Goal: Find specific page/section: Find specific page/section

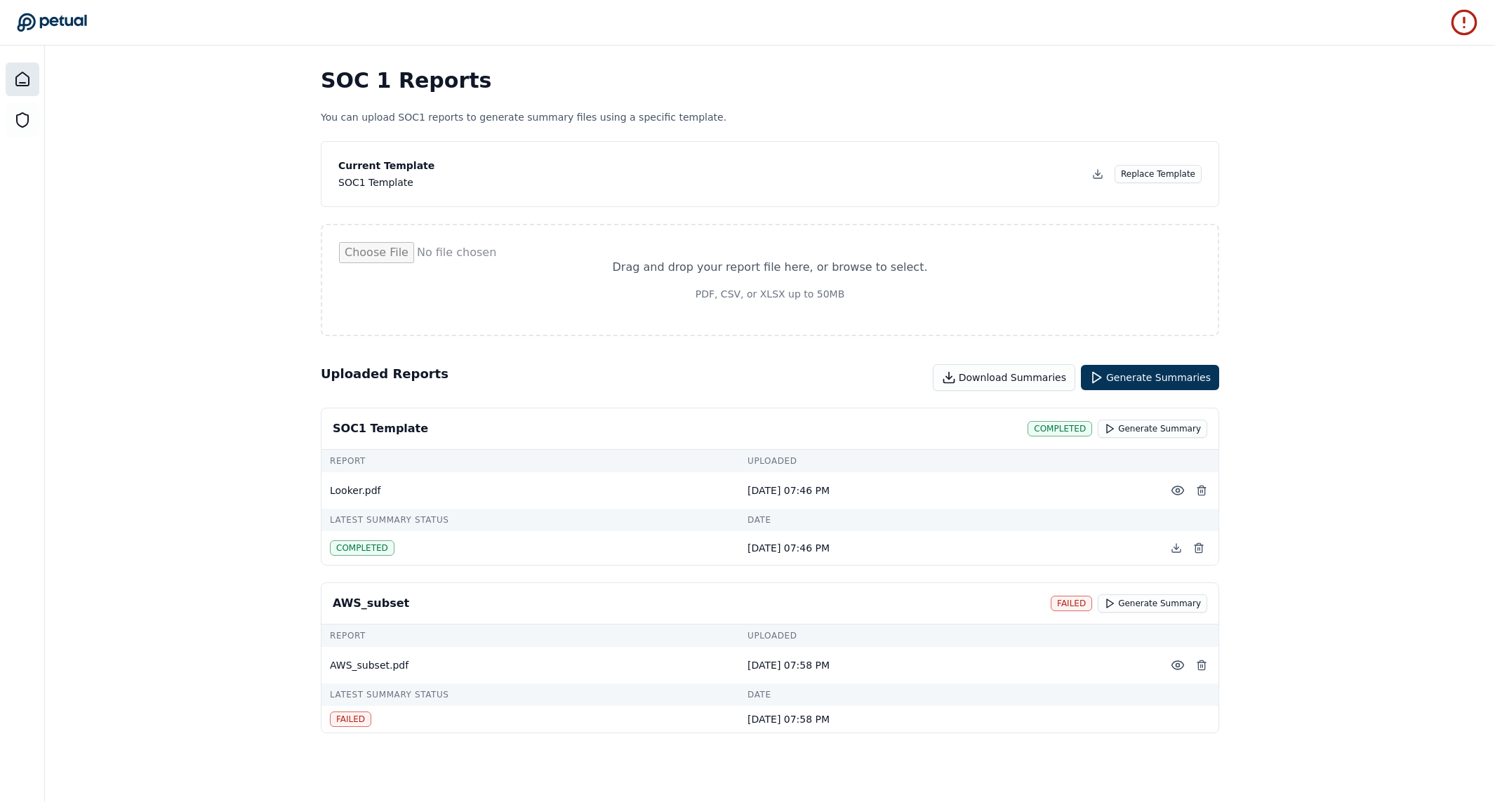
click at [21, 81] on icon at bounding box center [22, 79] width 17 height 17
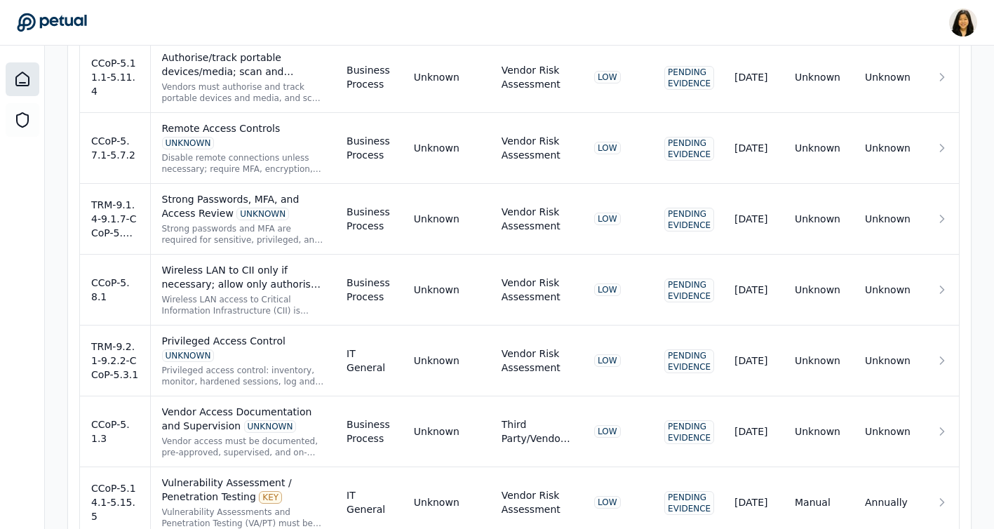
scroll to position [3522, 3]
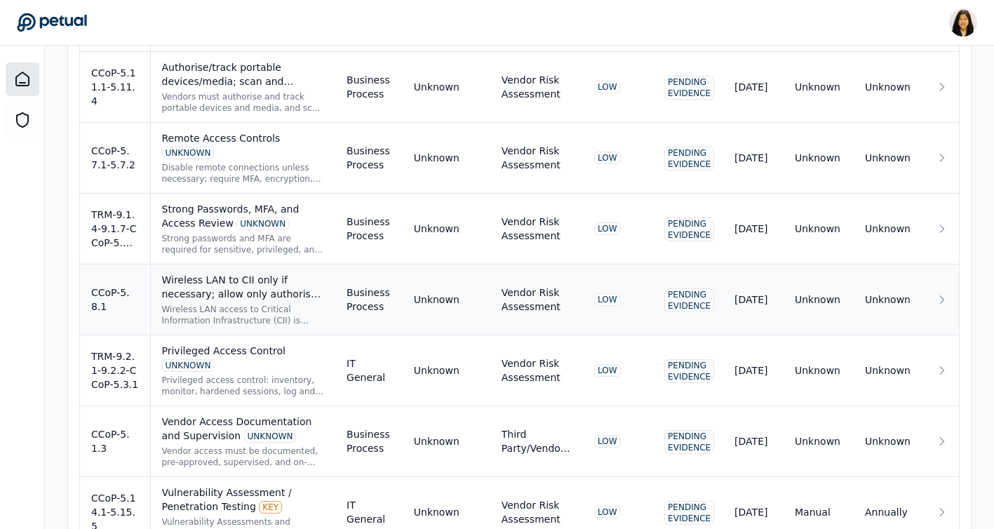
click at [572, 286] on div "Vendor Risk Assessment" at bounding box center [537, 300] width 70 height 28
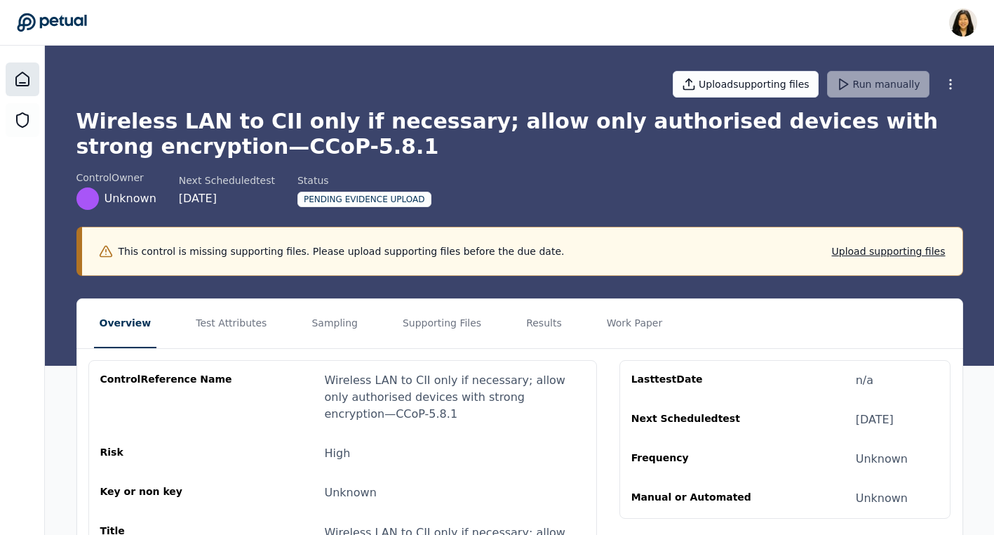
click at [19, 83] on icon at bounding box center [22, 79] width 17 height 17
